Goal: Transaction & Acquisition: Obtain resource

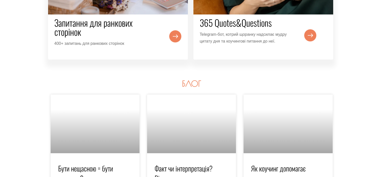
scroll to position [857, 0]
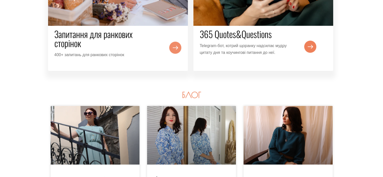
click at [176, 47] on img at bounding box center [175, 48] width 12 height 12
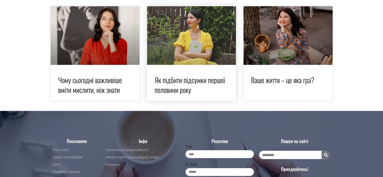
scroll to position [1101, 0]
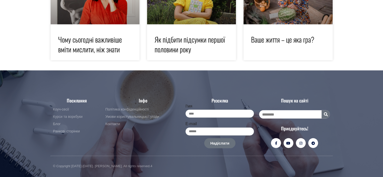
click at [69, 116] on span "Курси та воркбуки" at bounding box center [67, 117] width 29 height 6
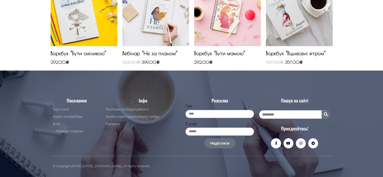
scroll to position [374, 0]
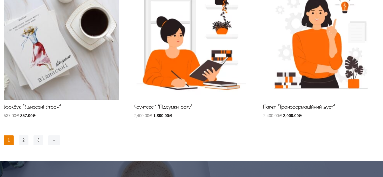
scroll to position [403, 0]
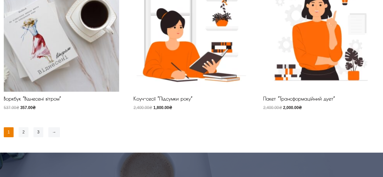
click at [25, 134] on link "2" at bounding box center [24, 132] width 10 height 10
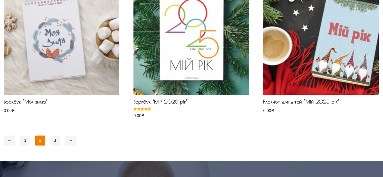
scroll to position [403, 0]
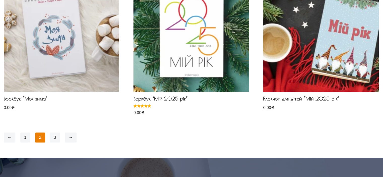
click at [57, 136] on link "3" at bounding box center [55, 138] width 10 height 10
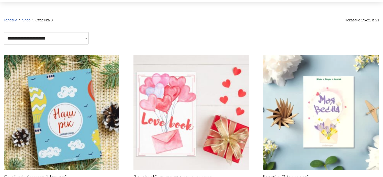
scroll to position [126, 0]
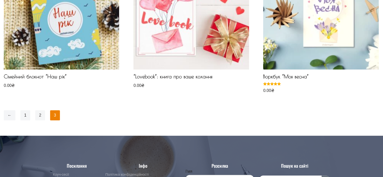
click at [39, 116] on link "2" at bounding box center [40, 115] width 10 height 10
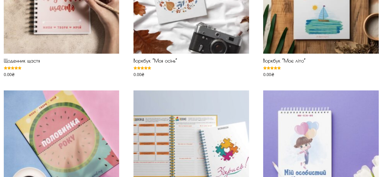
scroll to position [151, 0]
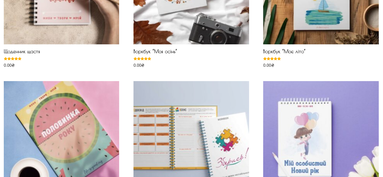
click at [199, 144] on img at bounding box center [191, 138] width 115 height 115
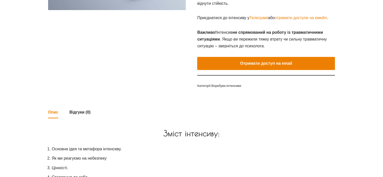
scroll to position [176, 0]
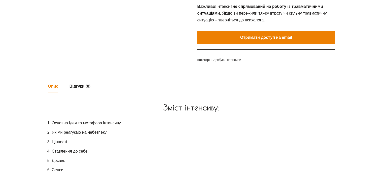
click at [261, 39] on button "Отримати доступ на email" at bounding box center [266, 37] width 138 height 13
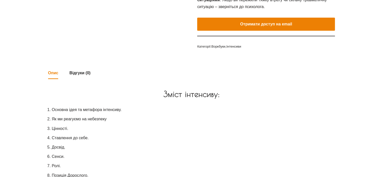
scroll to position [126, 0]
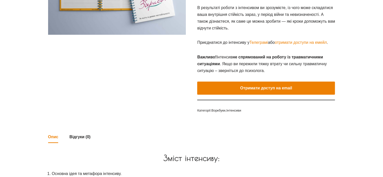
click at [252, 90] on button "Отримати доступ на email" at bounding box center [266, 88] width 138 height 13
